Goal: Transaction & Acquisition: Purchase product/service

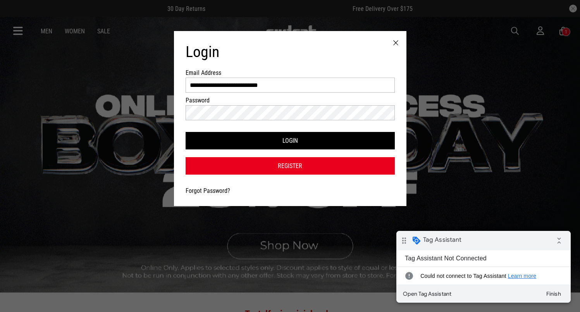
click at [186, 132] on button "Login" at bounding box center [290, 140] width 209 height 17
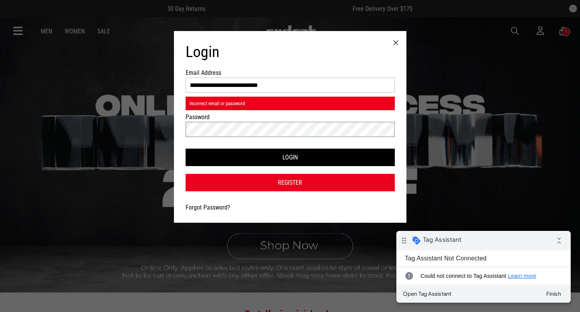
click at [186, 148] on button "Login" at bounding box center [290, 156] width 209 height 17
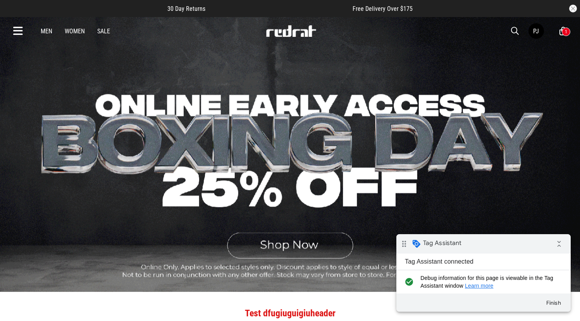
click at [52, 32] on link "Men" at bounding box center [47, 31] width 12 height 7
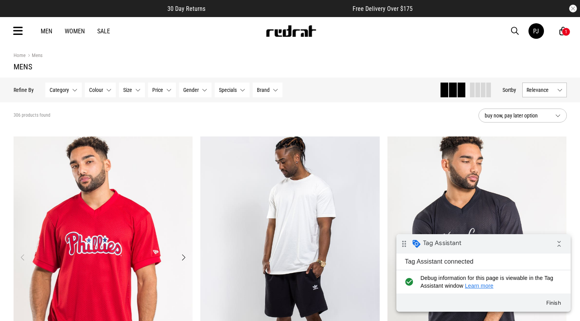
click at [105, 143] on img "1 / 4" at bounding box center [103, 261] width 179 height 251
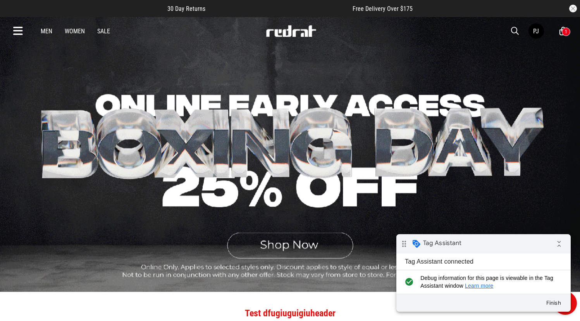
scroll to position [2, 0]
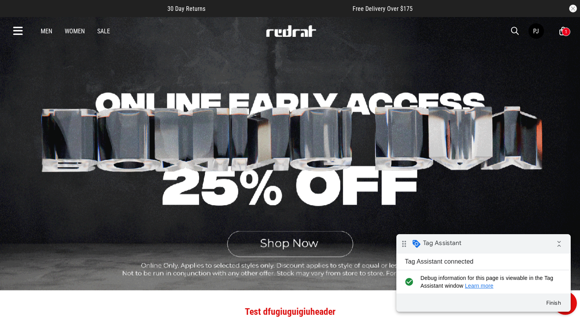
click at [72, 31] on link "Women" at bounding box center [75, 31] width 20 height 7
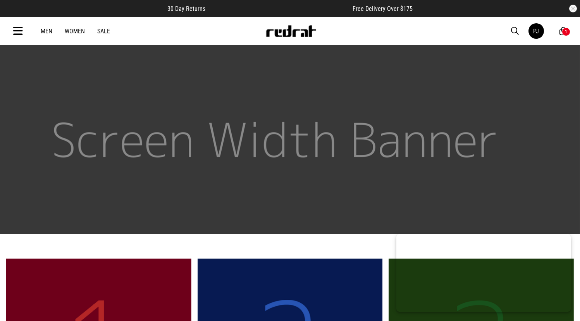
click at [53, 33] on div "Men Women Sale" at bounding box center [75, 31] width 82 height 7
click at [48, 32] on link "Men" at bounding box center [47, 31] width 12 height 7
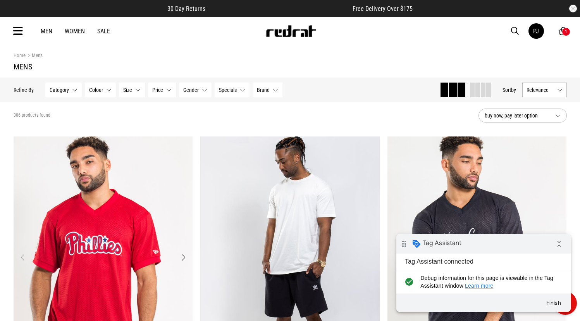
click at [133, 176] on img "1 / 4" at bounding box center [103, 261] width 179 height 251
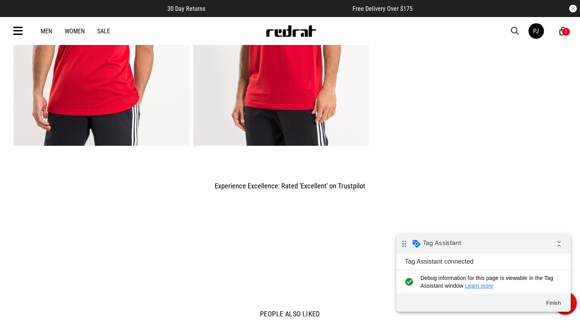
scroll to position [663, 0]
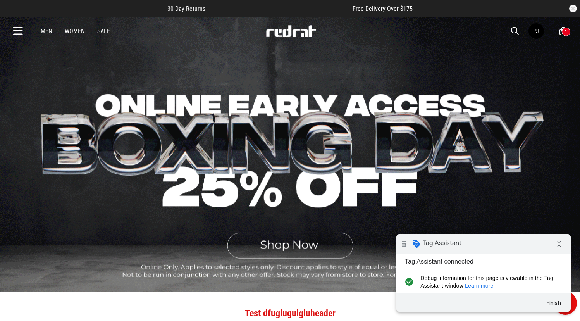
click at [83, 34] on link "Women" at bounding box center [75, 31] width 20 height 7
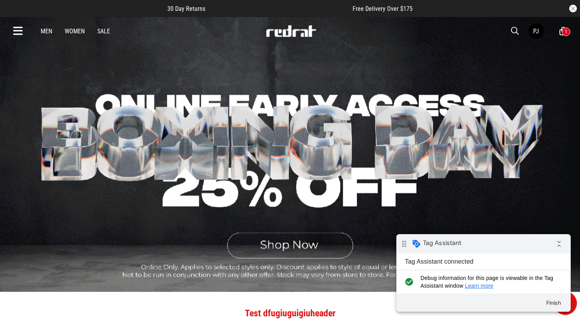
click at [48, 34] on div "Men Women Sale PJ Hi, Prince New Back Mens Back Womens Back Youth & Kids Back F…" at bounding box center [290, 31] width 566 height 28
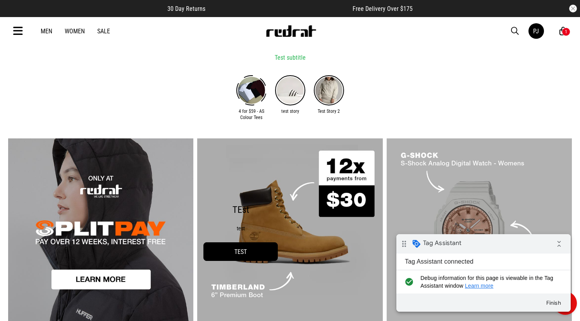
scroll to position [328, 0]
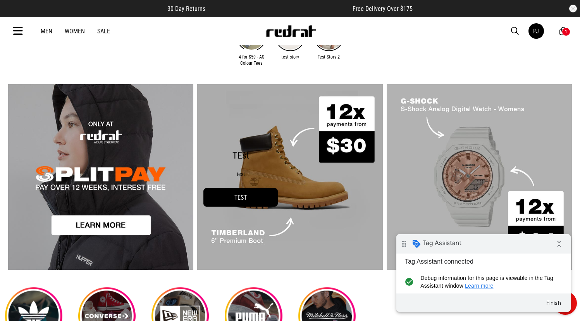
click at [52, 30] on link "Men" at bounding box center [47, 31] width 12 height 7
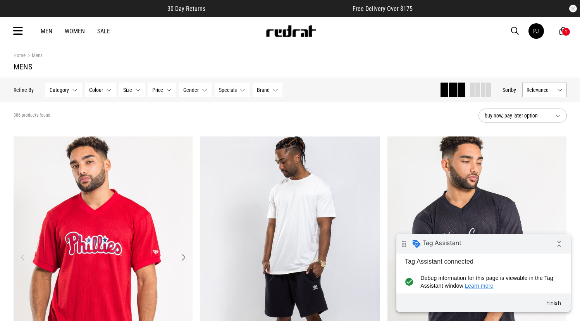
click at [117, 147] on img "1 / 4" at bounding box center [103, 261] width 179 height 251
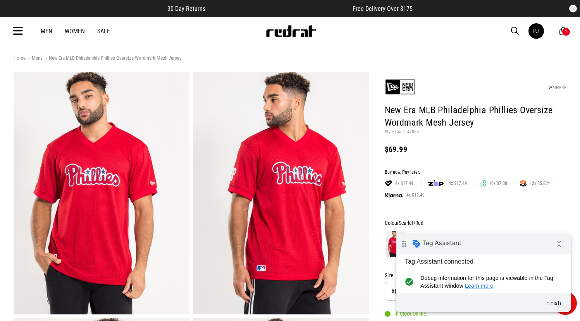
click at [132, 105] on img "1 / 6" at bounding box center [102, 193] width 176 height 243
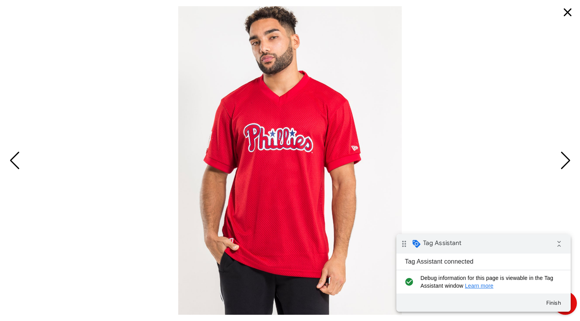
click at [10, 164] on button "Previous slide" at bounding box center [14, 160] width 10 height 17
